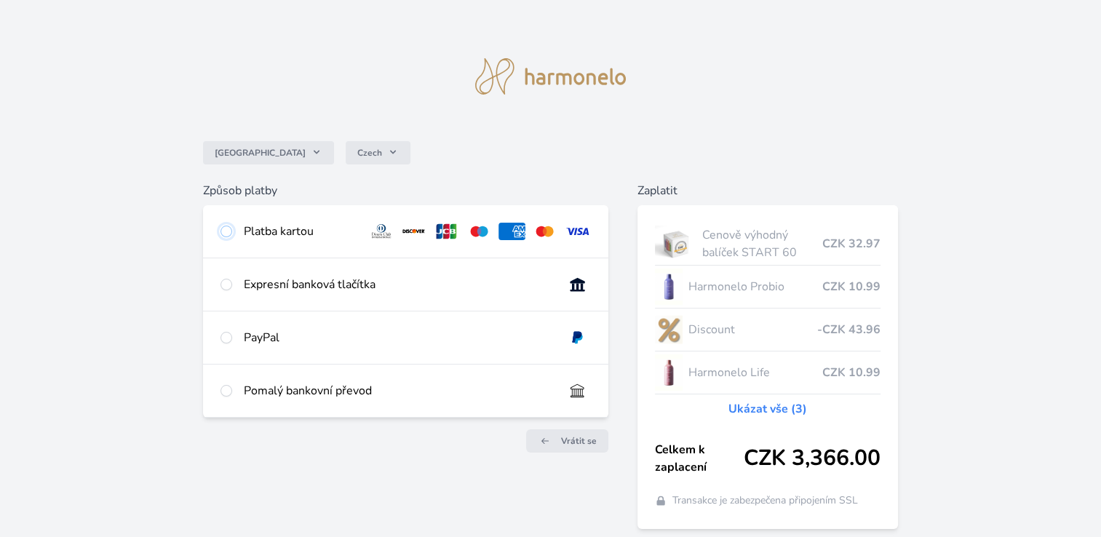
click at [229, 231] on input "radio" at bounding box center [226, 231] width 12 height 12
radio input "true"
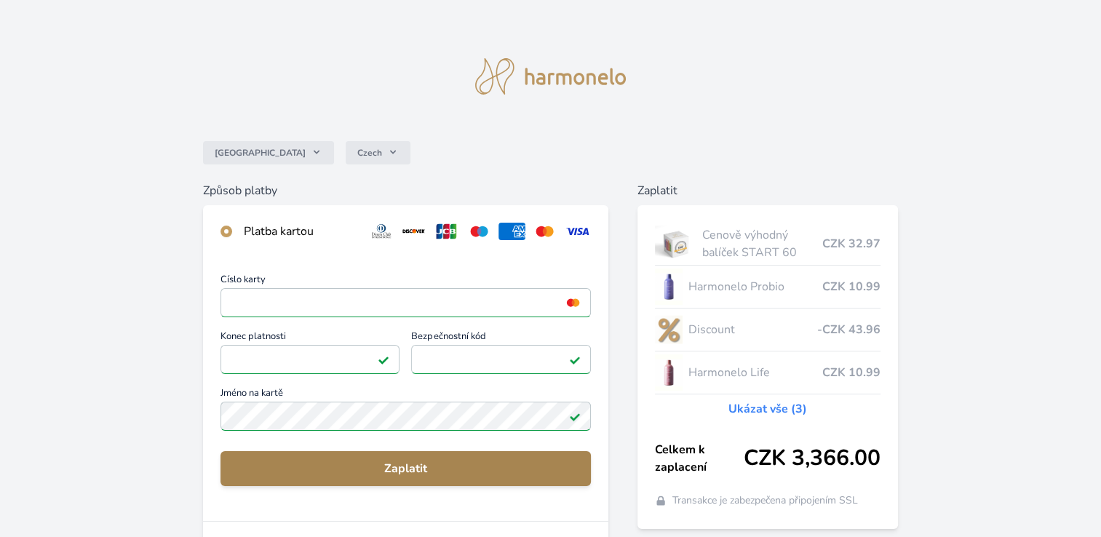
click at [426, 464] on span "Zaplatit" at bounding box center [405, 468] width 347 height 17
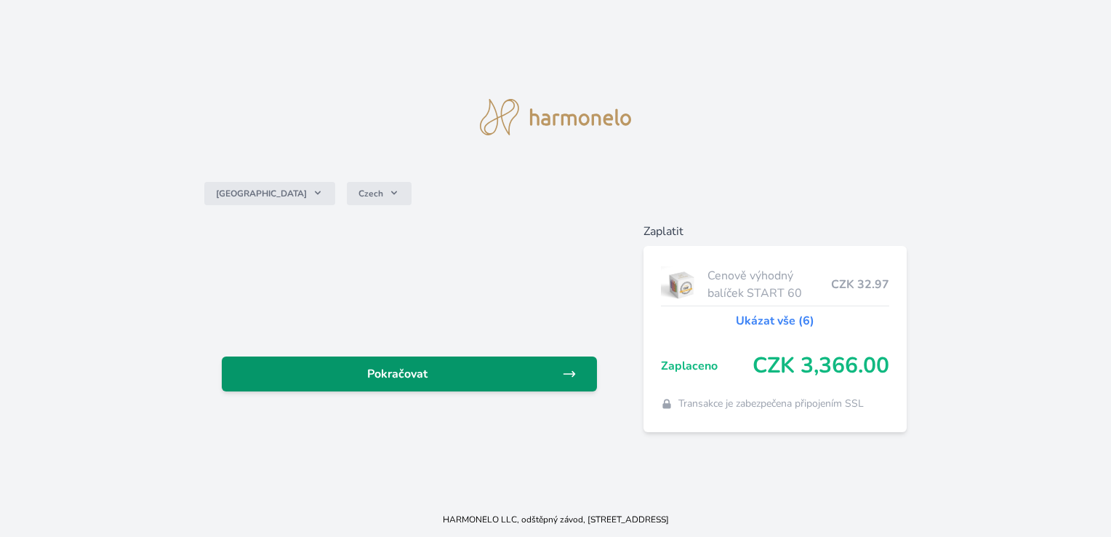
click at [510, 370] on span "Pokračovat" at bounding box center [397, 373] width 328 height 17
